Goal: Obtain resource: Obtain resource

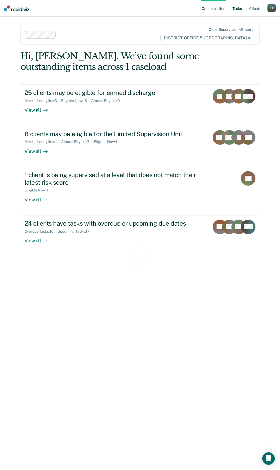
click at [234, 8] on link "Tasks" at bounding box center [236, 8] width 11 height 17
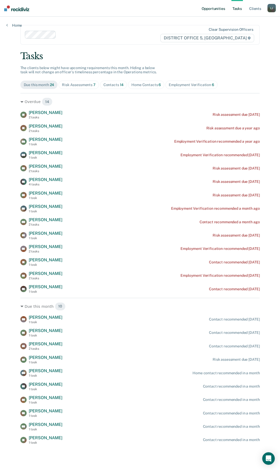
click at [211, 9] on link "Opportunities" at bounding box center [213, 8] width 25 height 17
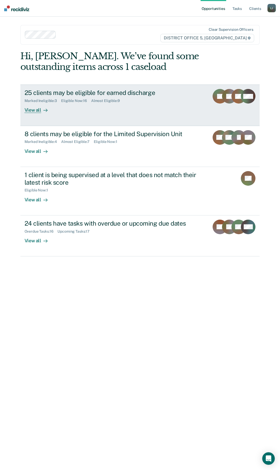
click at [43, 111] on icon at bounding box center [45, 110] width 4 height 4
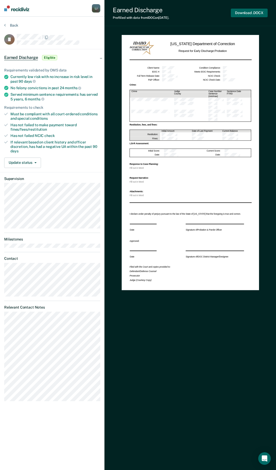
click at [250, 10] on button "Download .DOCX" at bounding box center [249, 13] width 37 height 9
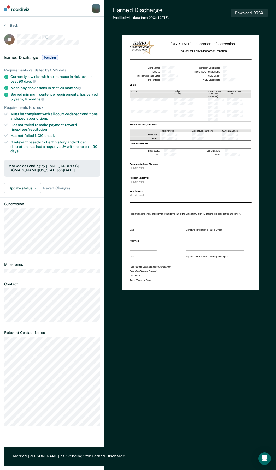
click at [82, 461] on div "Marked [PERSON_NAME] as "Pending" for Earned Discharge" at bounding box center [69, 456] width 130 height 19
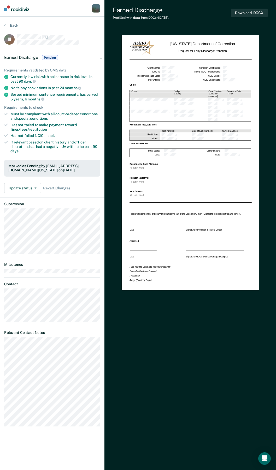
click at [52, 445] on div "[PERSON_NAME] Profile How it works Log Out Back JJ Earned Discharge Pending Req…" at bounding box center [52, 235] width 104 height 470
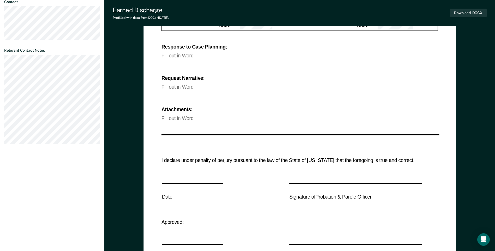
scroll to position [287, 0]
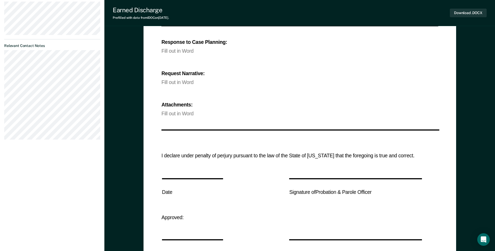
click at [203, 112] on div "Fill out in Word" at bounding box center [299, 114] width 277 height 4
click at [191, 112] on div "Fill out in Word" at bounding box center [299, 114] width 277 height 4
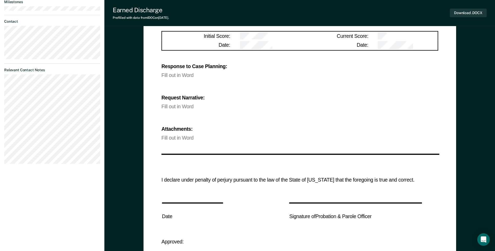
scroll to position [261, 0]
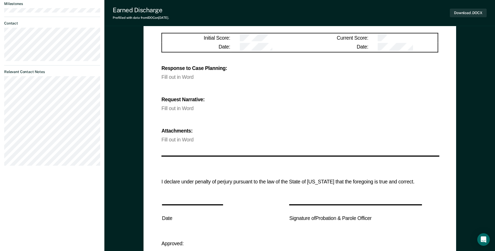
click at [68, 211] on div "[PERSON_NAME] Profile How it works Log Out Back JJ Earned Discharge Pending Req…" at bounding box center [52, 62] width 104 height 646
